Goal: Book appointment/travel/reservation

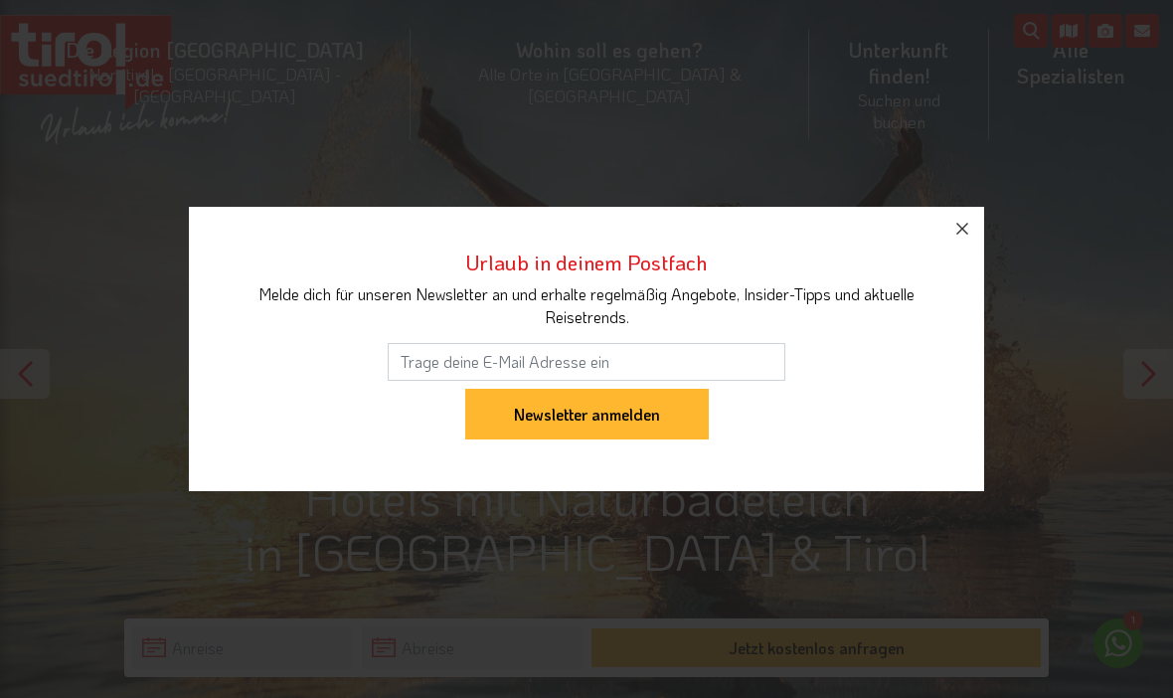
click at [952, 234] on icon "button" at bounding box center [962, 229] width 24 height 24
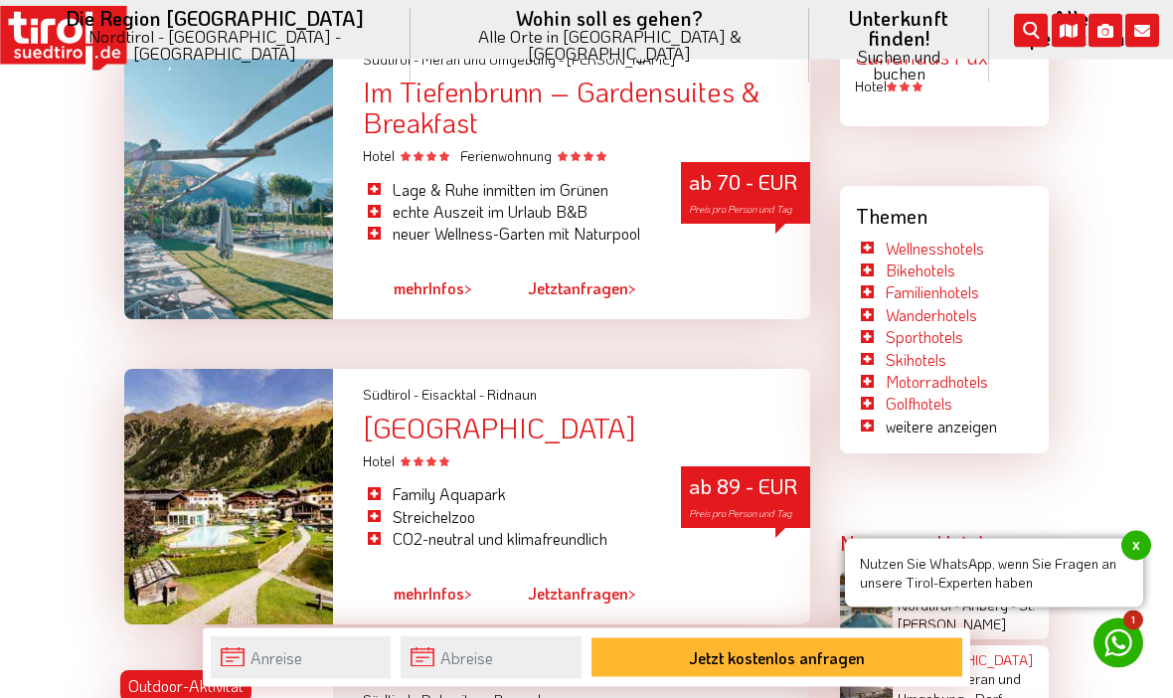
scroll to position [2978, 0]
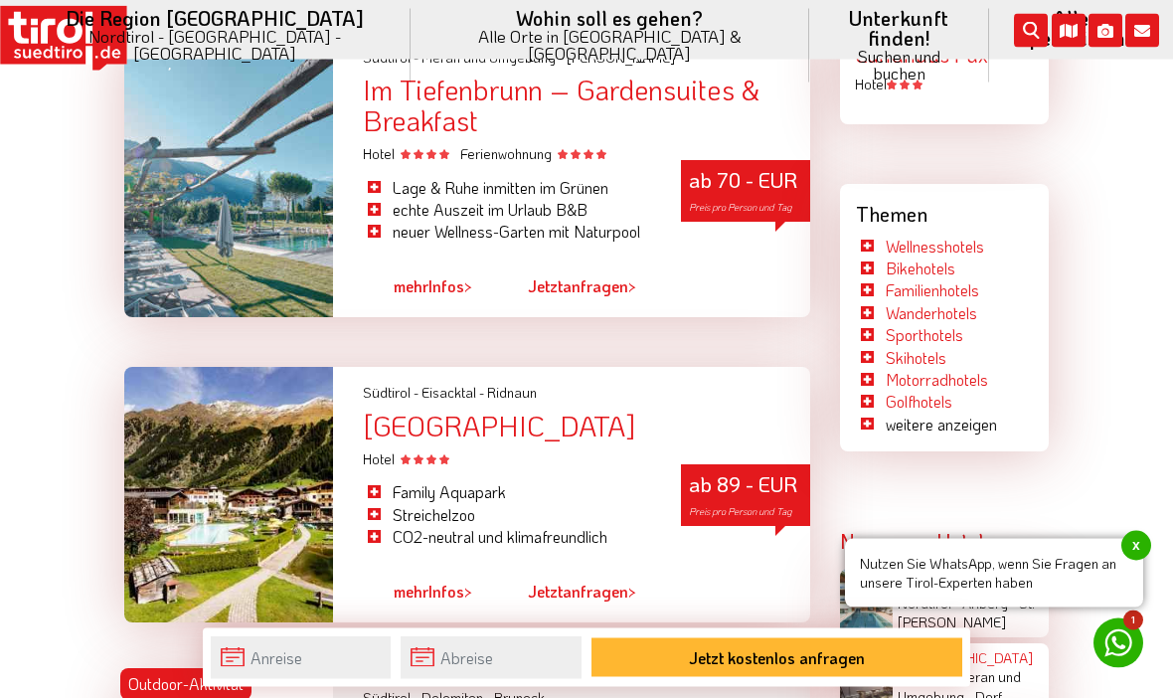
click at [523, 441] on div "[GEOGRAPHIC_DATA]" at bounding box center [586, 426] width 447 height 31
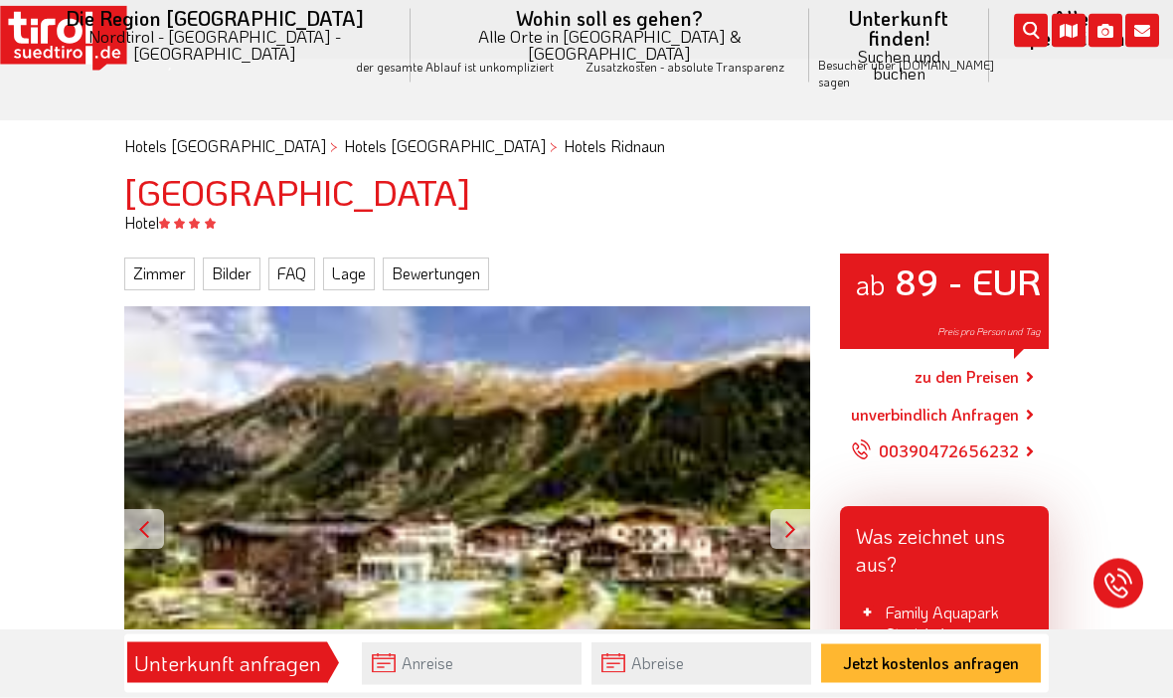
scroll to position [131, 0]
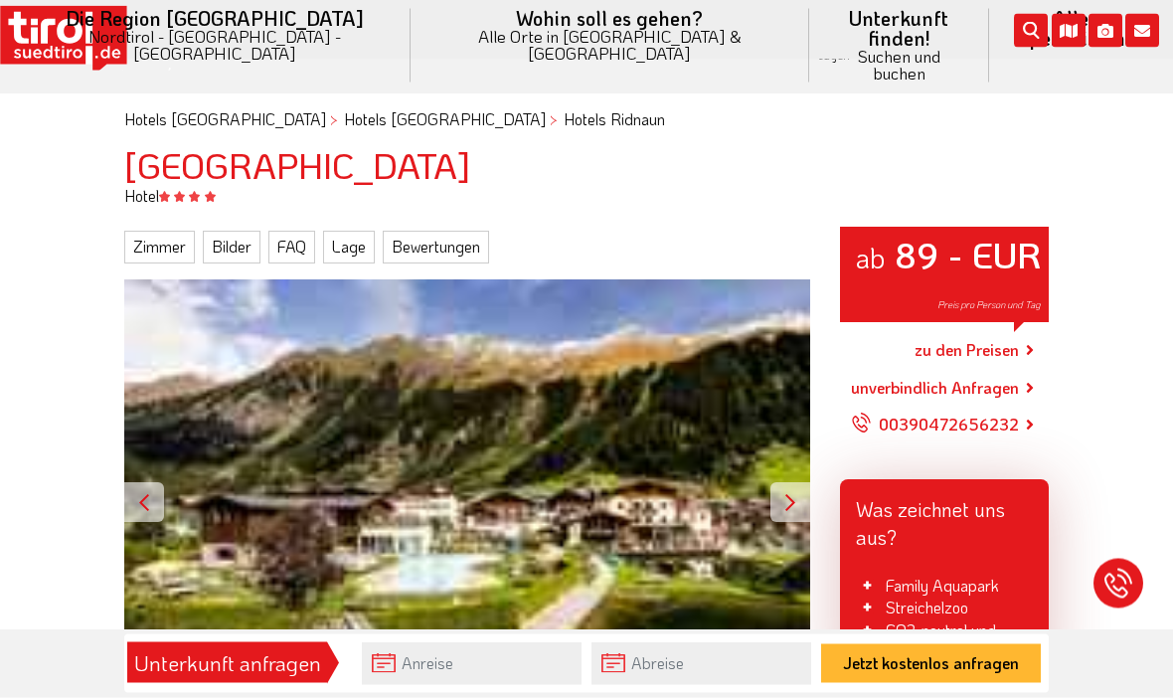
click at [616, 496] on div "ab 89 - EUR Preis pro Person und Tag" at bounding box center [467, 503] width 686 height 446
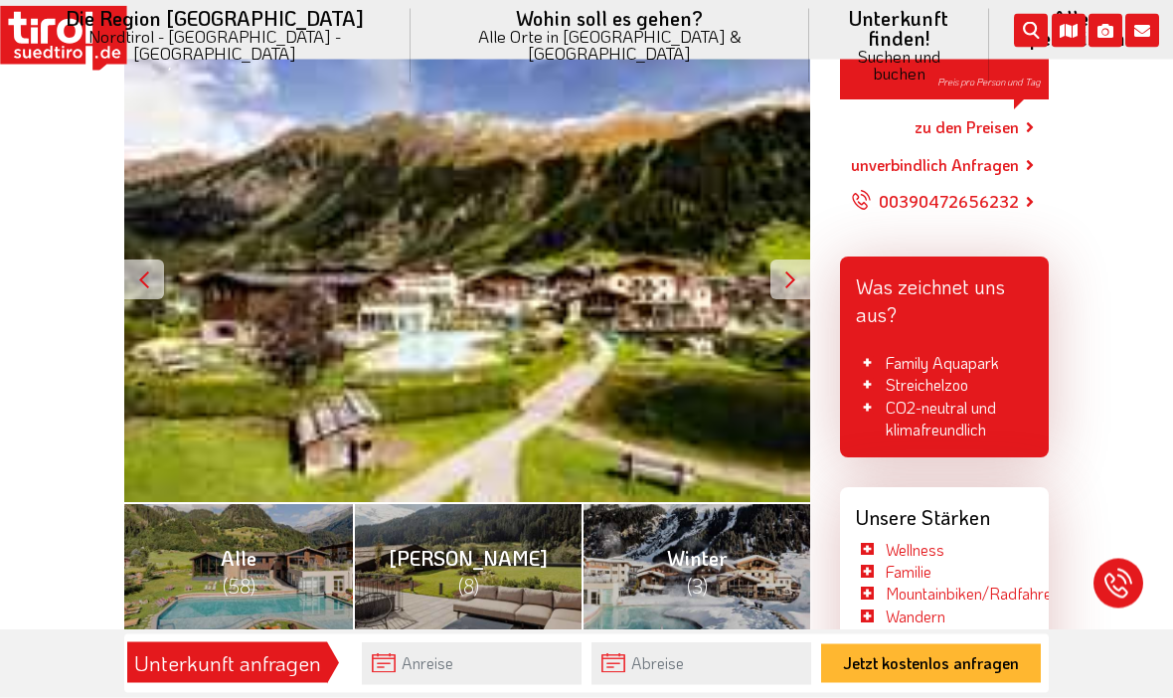
scroll to position [357, 0]
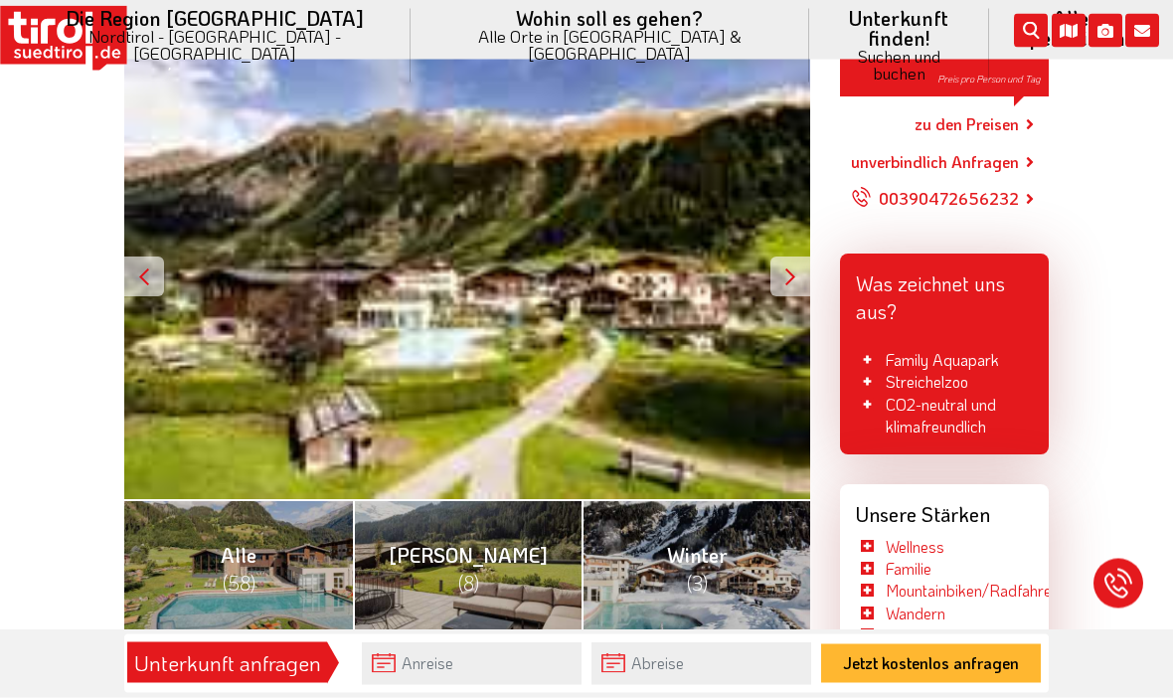
click at [569, 376] on div "ab 89 - EUR Preis pro Person und Tag" at bounding box center [467, 278] width 686 height 446
click at [780, 257] on div at bounding box center [790, 277] width 40 height 40
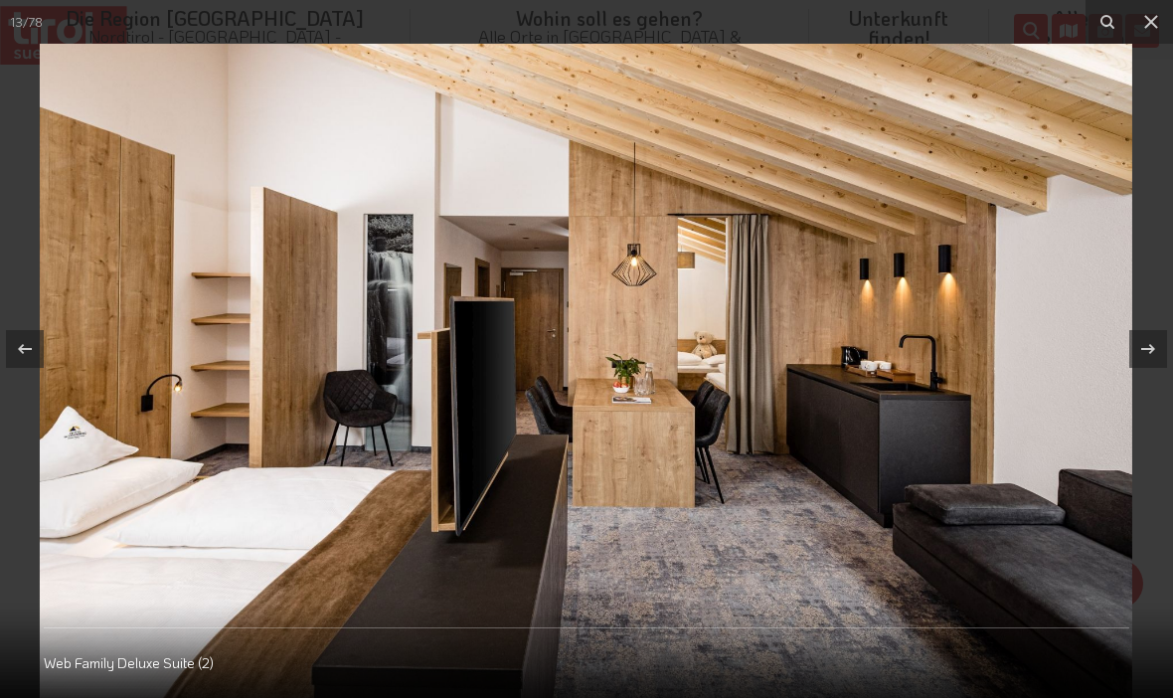
click at [1147, 32] on icon at bounding box center [1151, 22] width 24 height 24
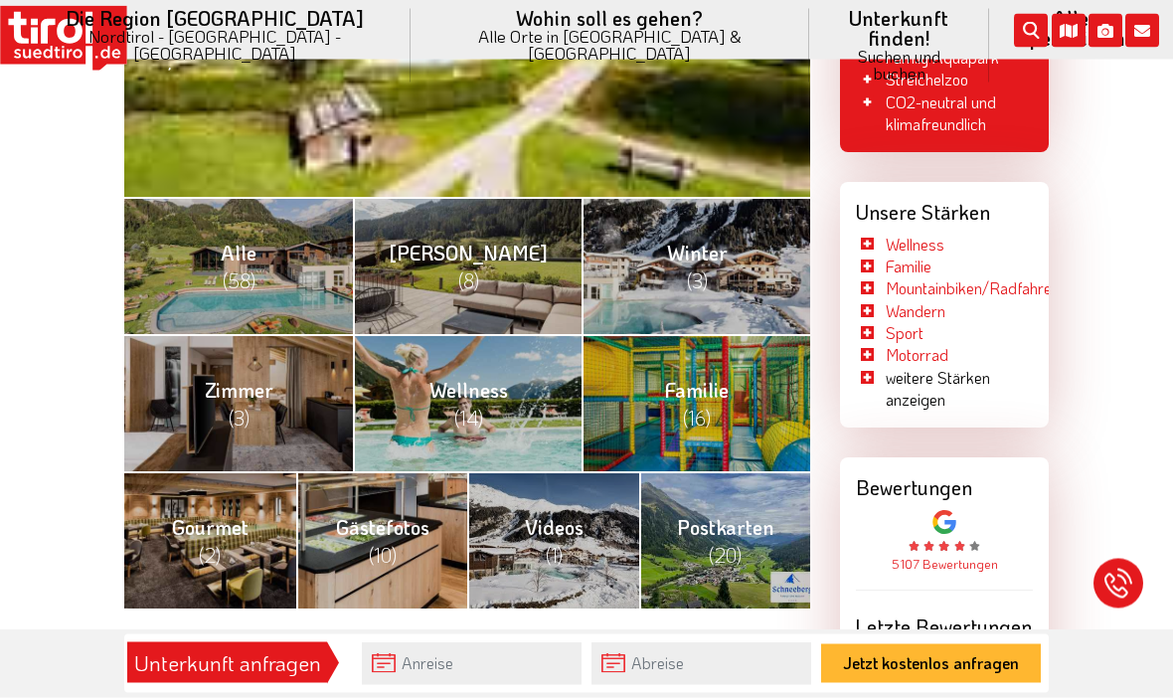
scroll to position [660, 0]
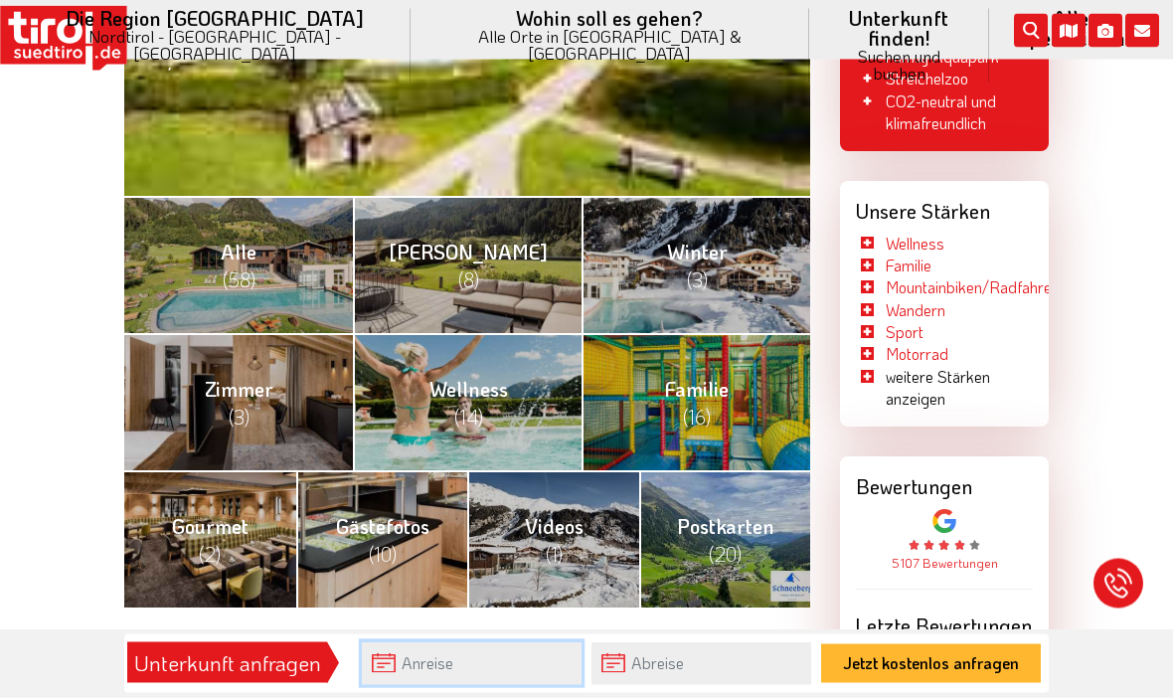
click at [468, 685] on input "text" at bounding box center [472, 663] width 220 height 43
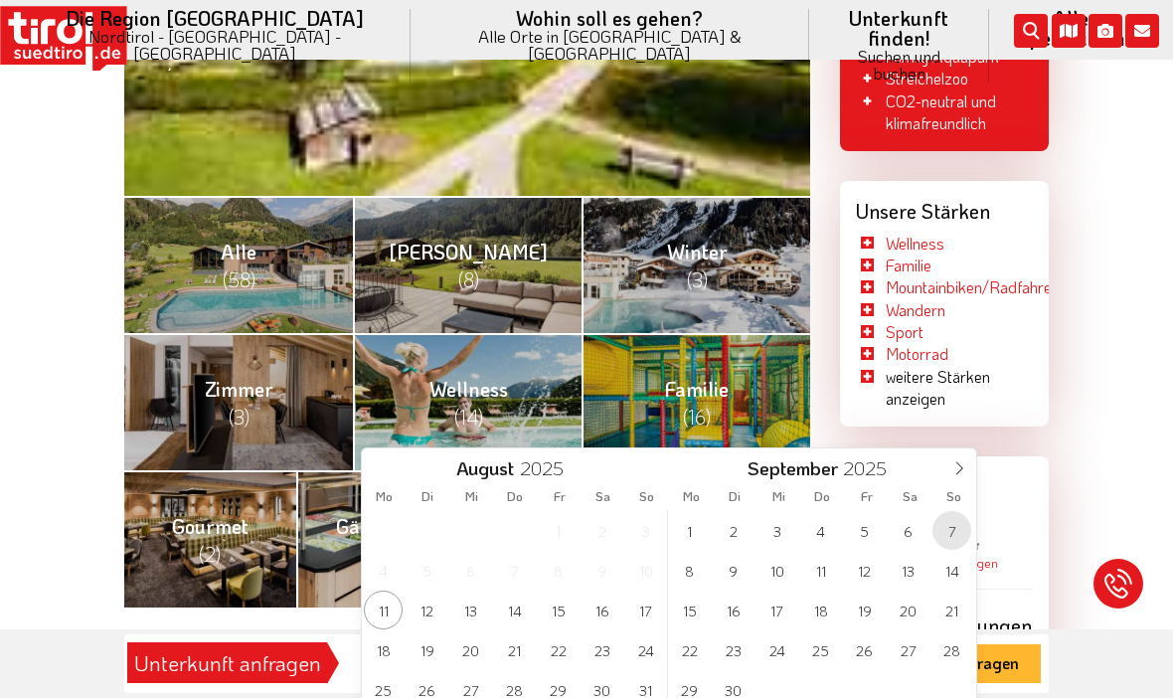
click at [952, 539] on span "7" at bounding box center [951, 530] width 39 height 39
click at [690, 685] on input "text" at bounding box center [701, 663] width 220 height 43
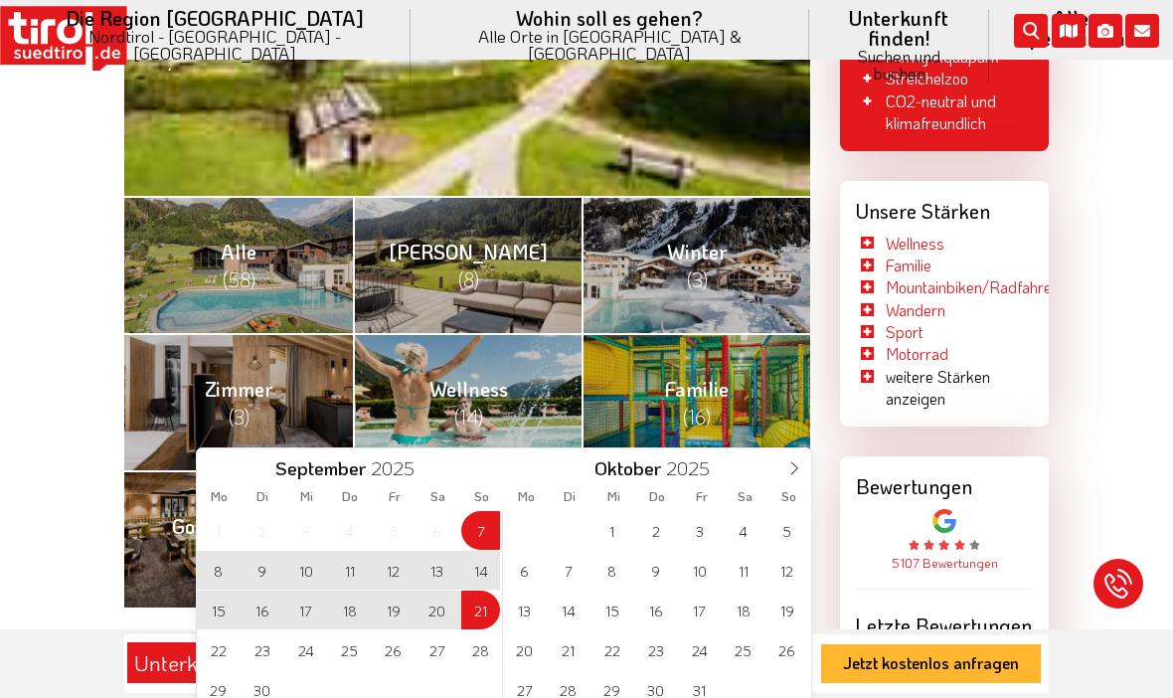
click at [479, 615] on span "21" at bounding box center [480, 609] width 39 height 39
type input "[DATE]"
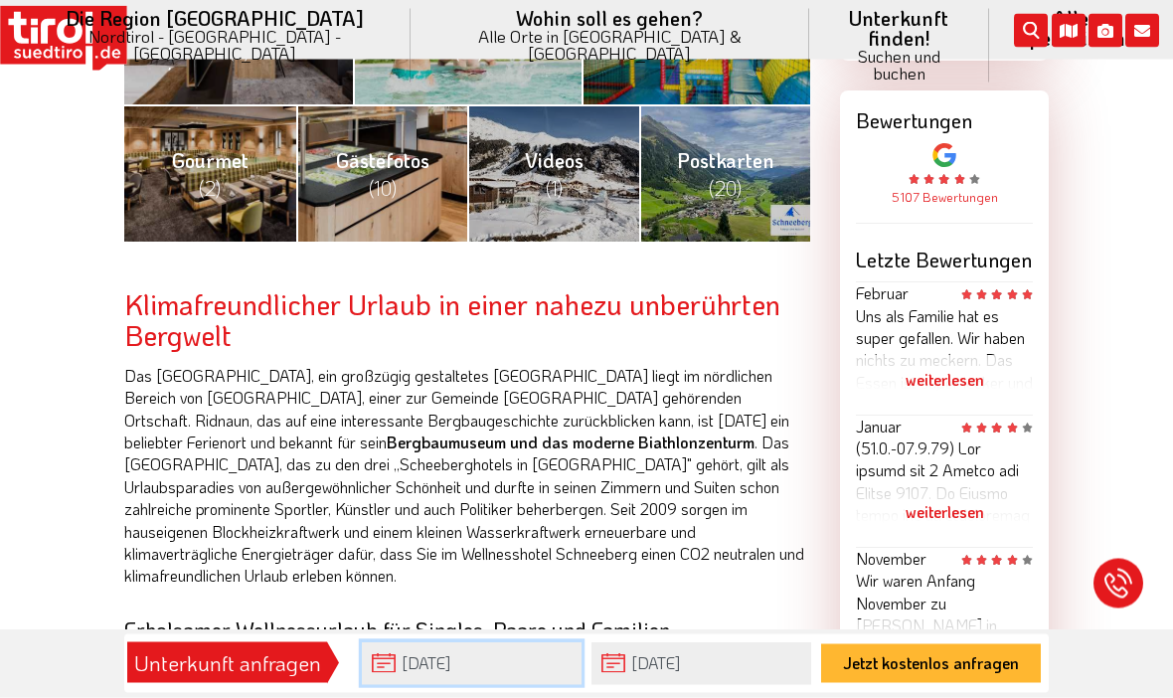
scroll to position [1131, 0]
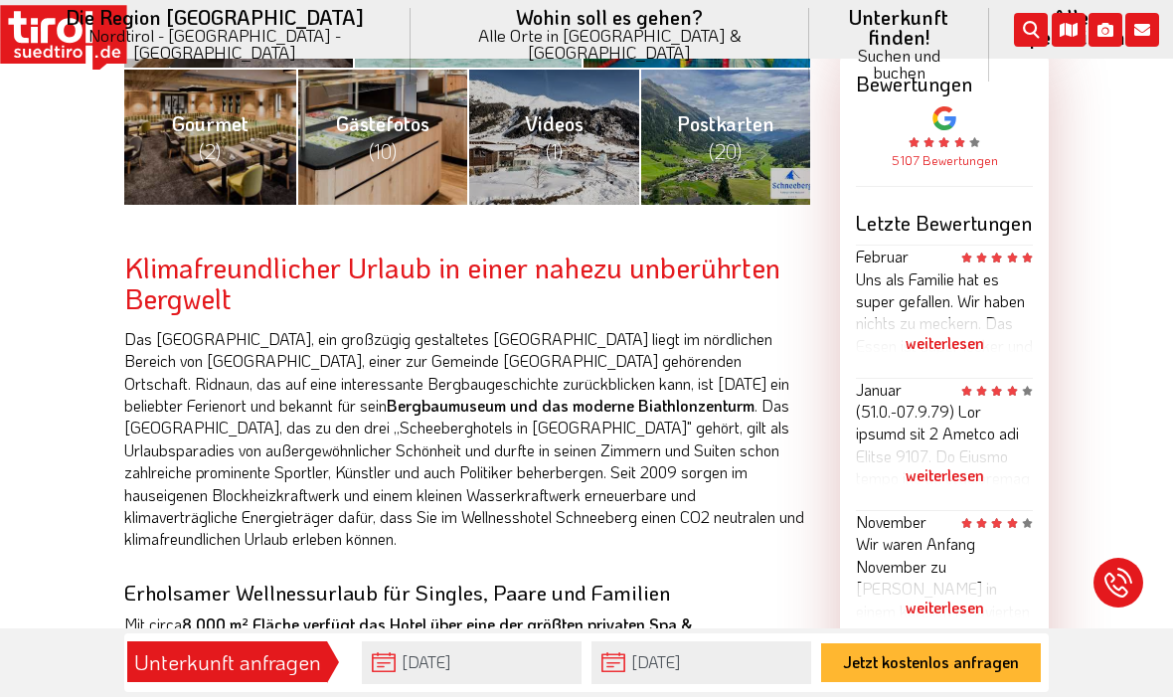
click at [970, 683] on button "Jetzt kostenlos anfragen" at bounding box center [931, 663] width 220 height 39
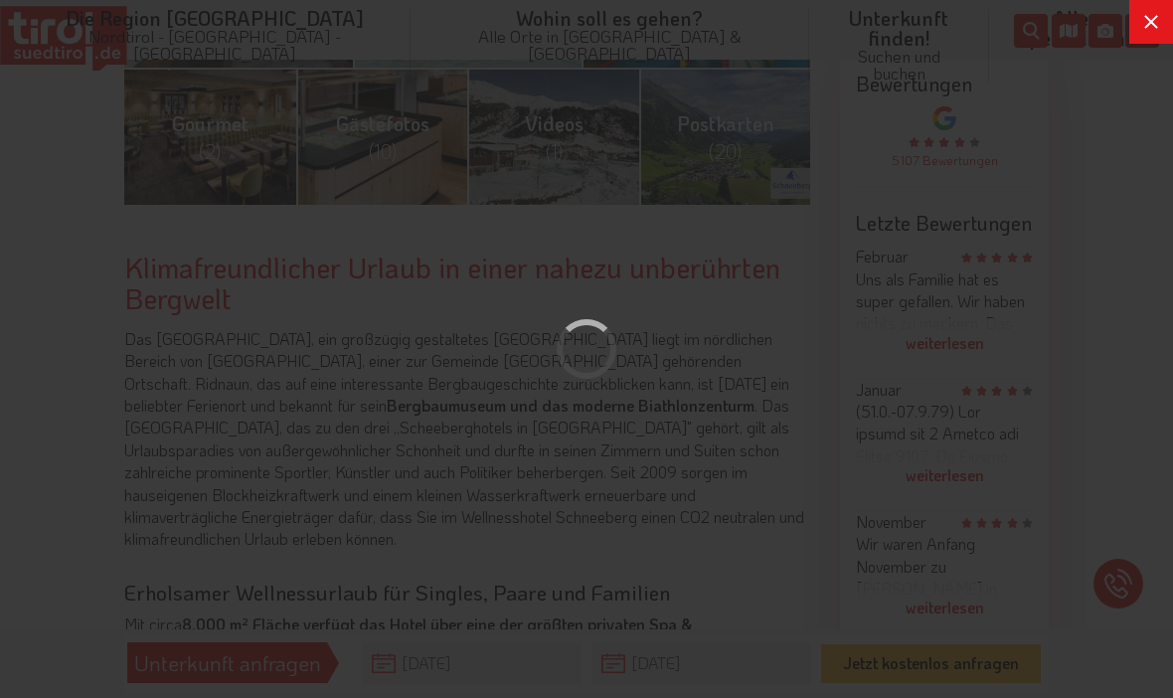
scroll to position [0, 0]
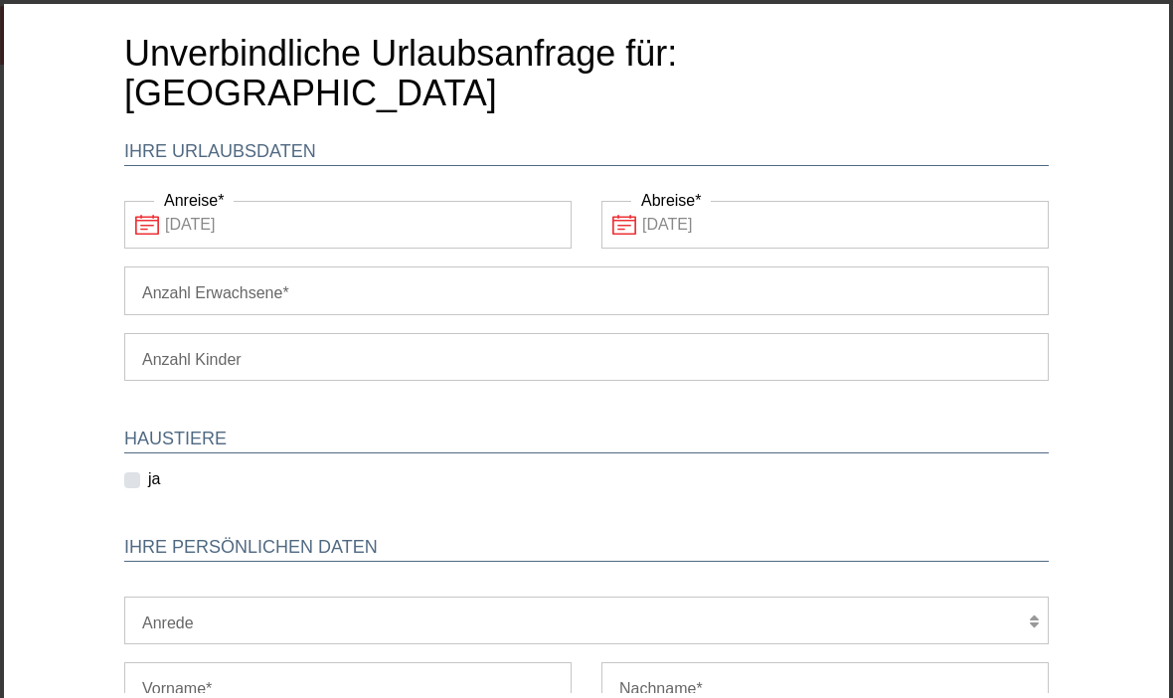
click at [985, 291] on input "Anzahl Erwachsene" at bounding box center [586, 290] width 924 height 48
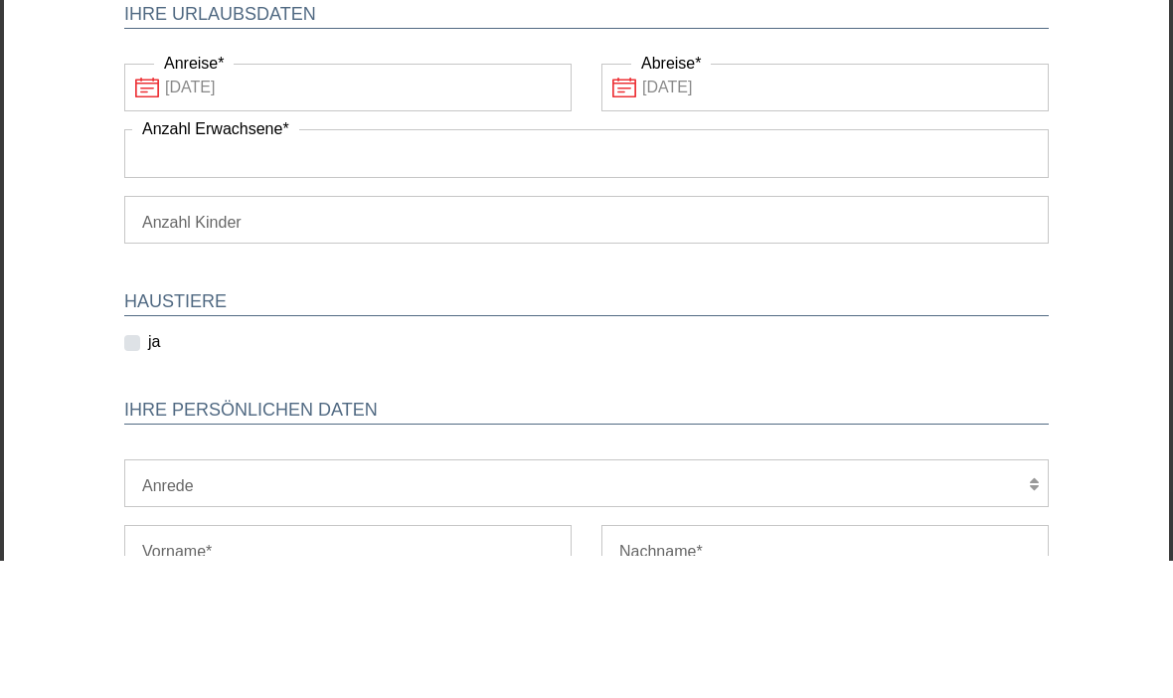
click at [1130, 176] on body "Unverbindliche Urlaubsanfrage für: Hotel Schneeberg - Family Resort & Spa Ihre …" at bounding box center [586, 241] width 1165 height 689
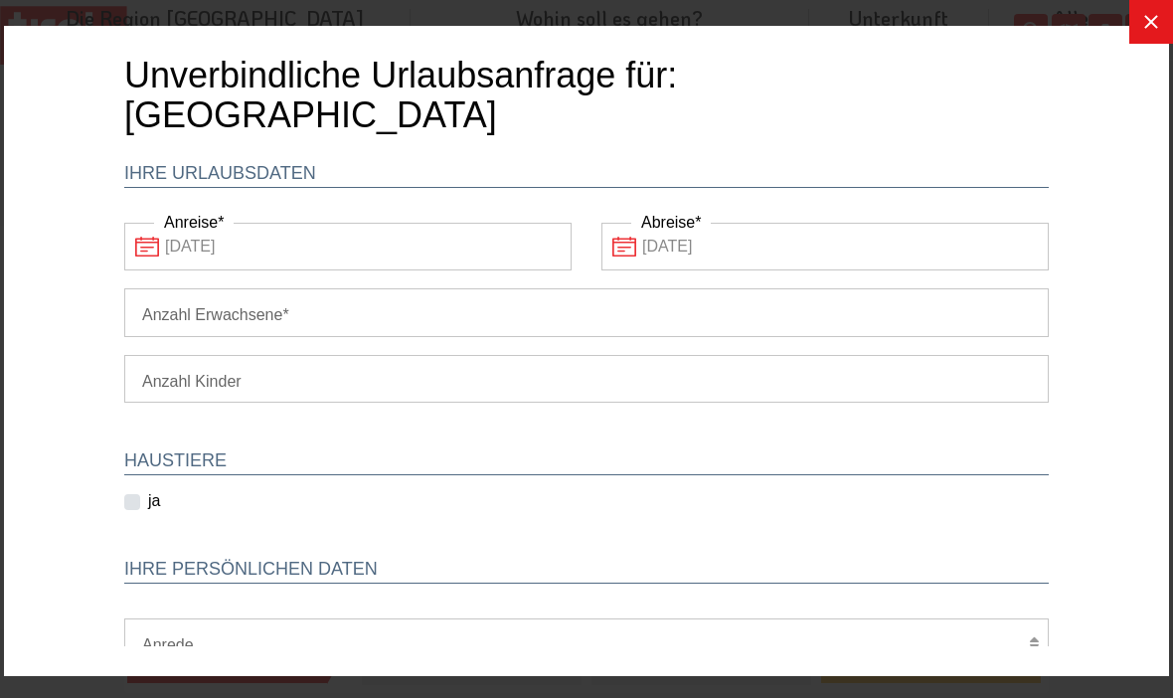
click at [1136, 30] on button at bounding box center [1151, 22] width 44 height 44
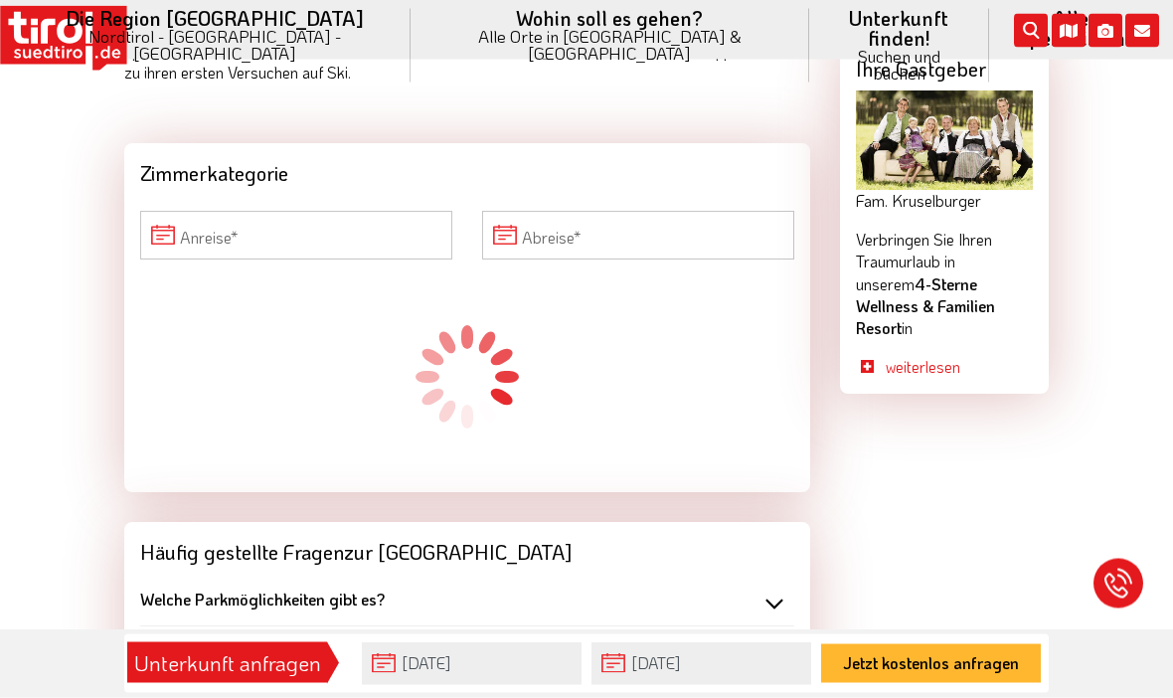
scroll to position [2036, 0]
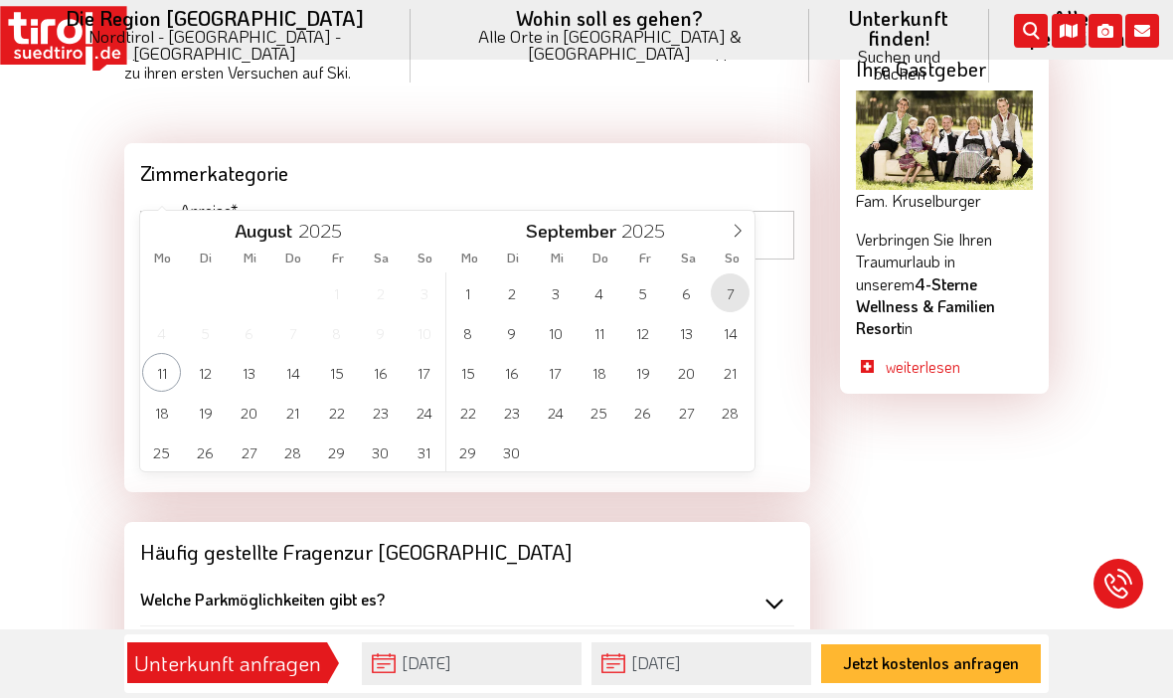
click at [726, 302] on span "7" at bounding box center [730, 292] width 39 height 39
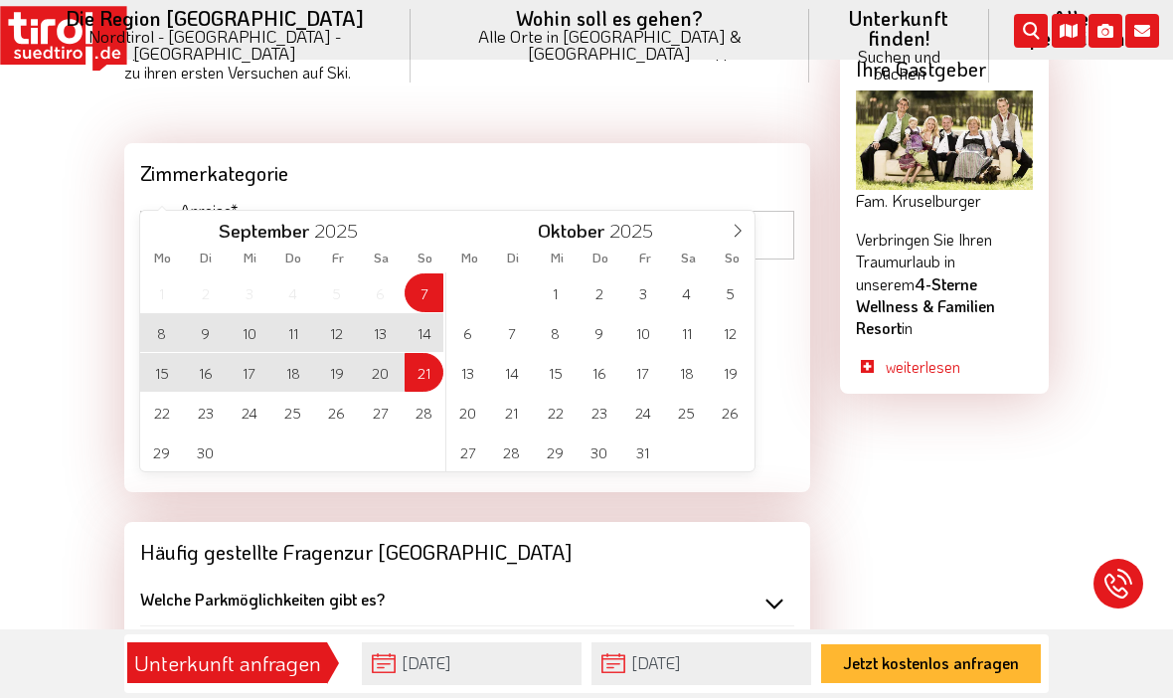
click at [426, 381] on span "21" at bounding box center [423, 372] width 39 height 39
type input "[DATE]"
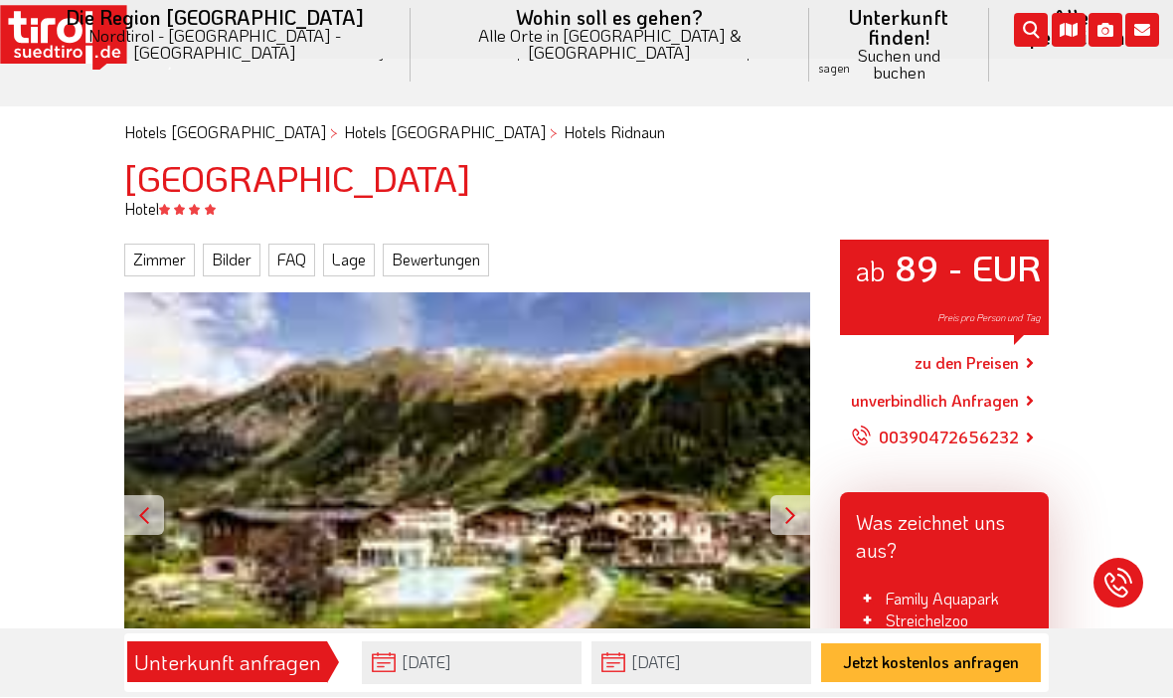
scroll to position [119, 0]
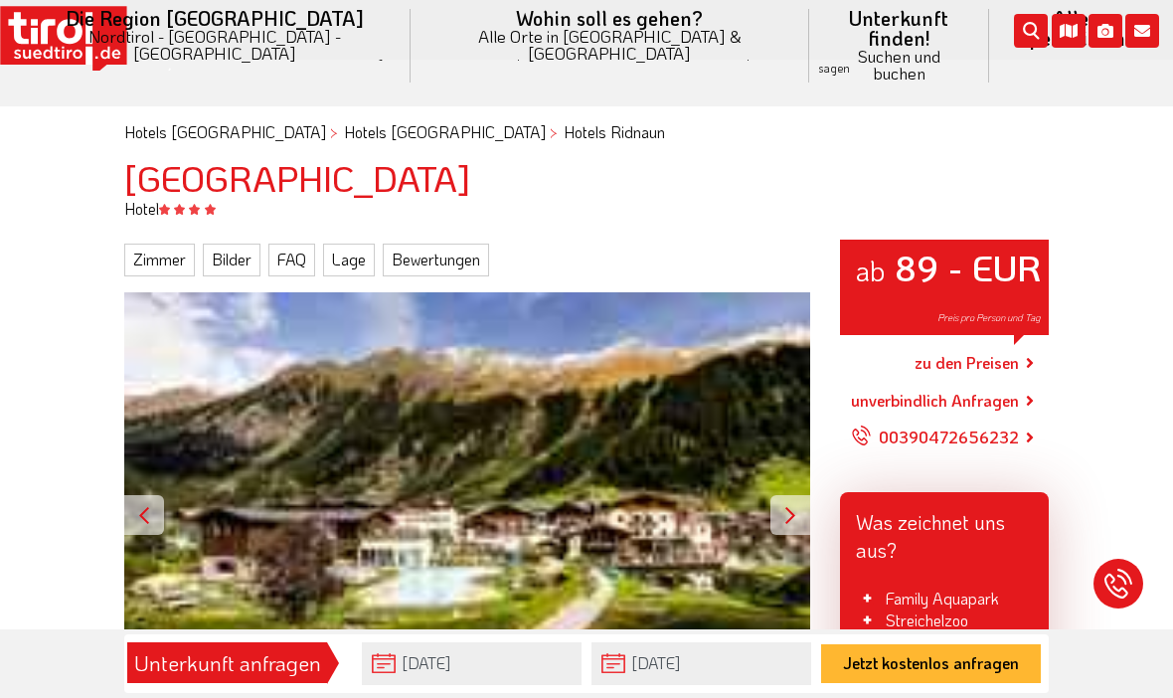
type input "[DATE]"
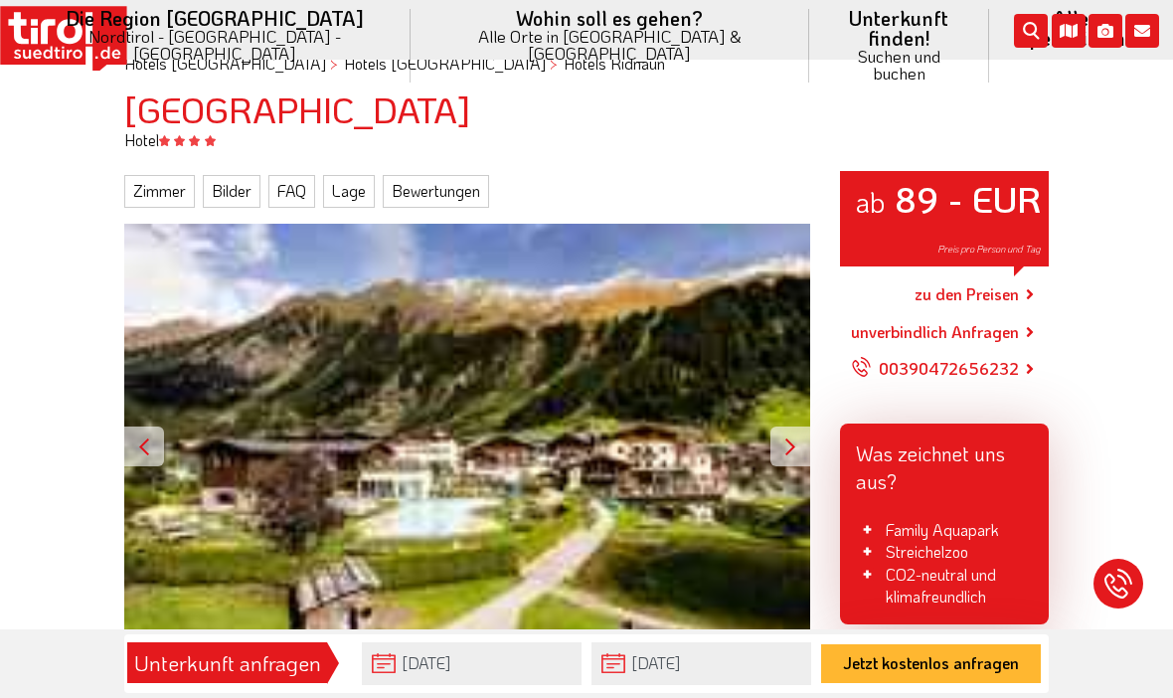
scroll to position [0, 0]
